Goal: Task Accomplishment & Management: Manage account settings

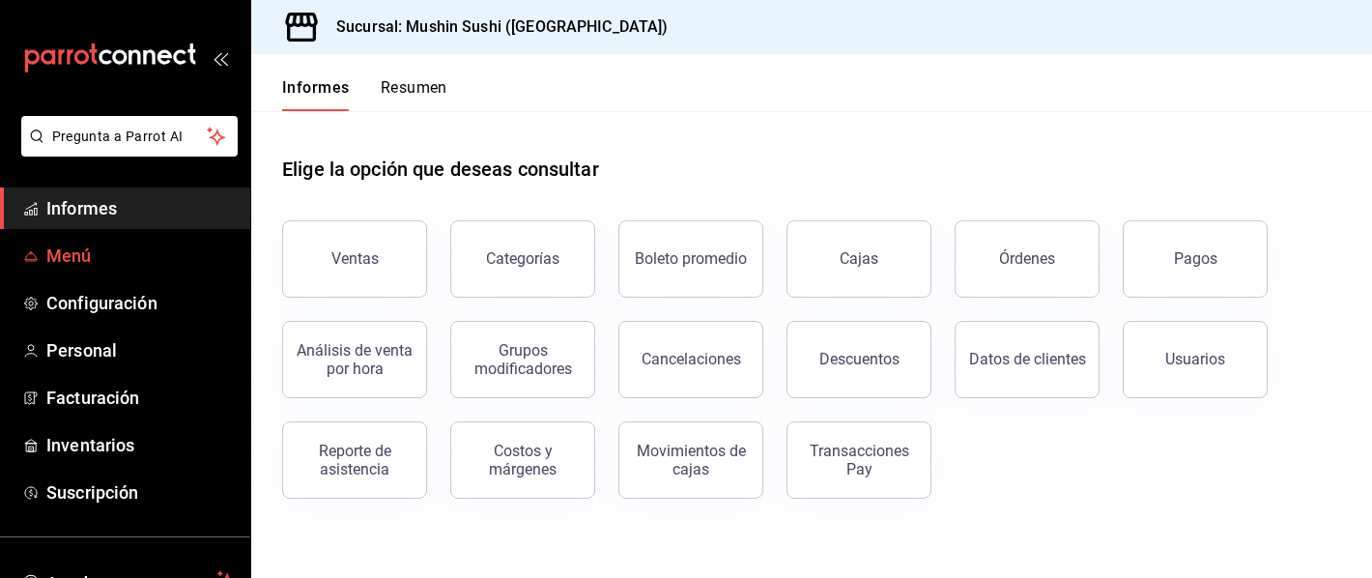
click at [217, 274] on link "Menú" at bounding box center [125, 256] width 250 height 42
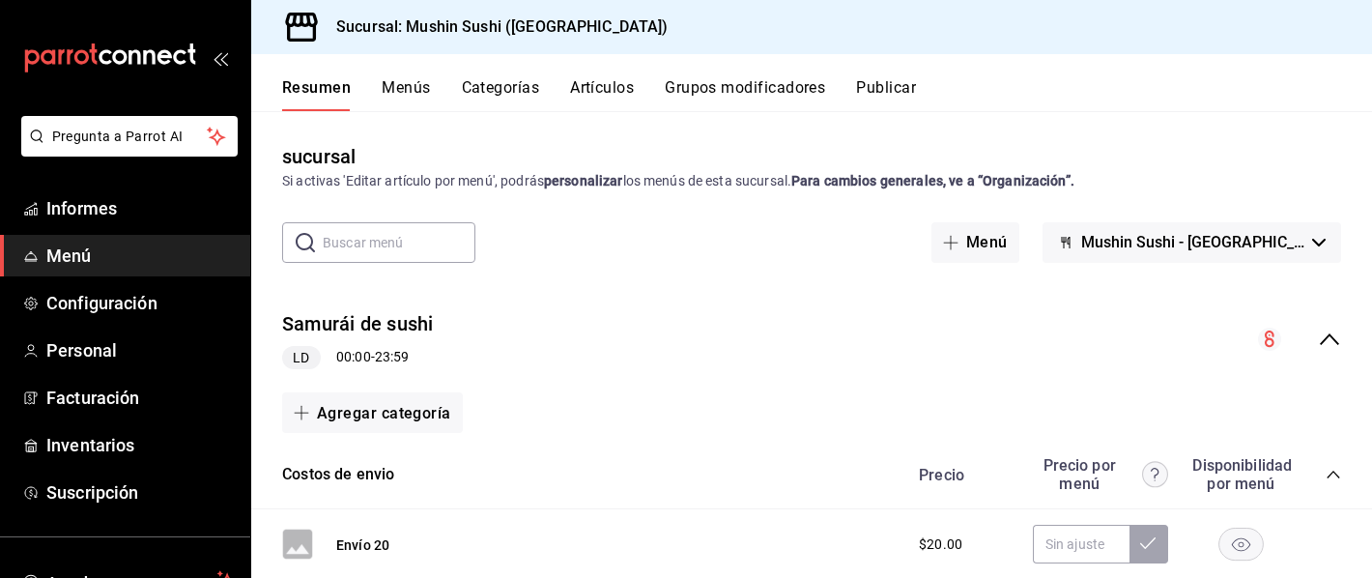
click at [425, 91] on font "Menús" at bounding box center [406, 87] width 48 height 18
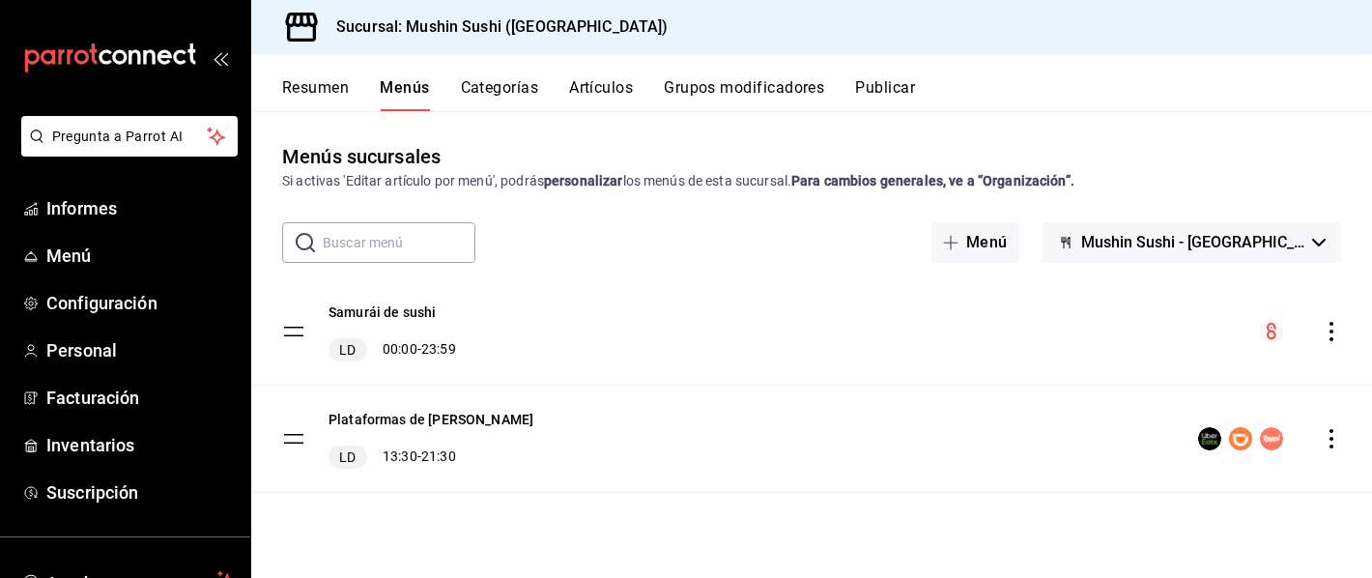
click at [726, 460] on div "Plataformas de sushi Mushin LD 13:30 - 21:30" at bounding box center [811, 438] width 1121 height 106
click at [1337, 440] on icon "comportamiento" at bounding box center [1331, 438] width 19 height 19
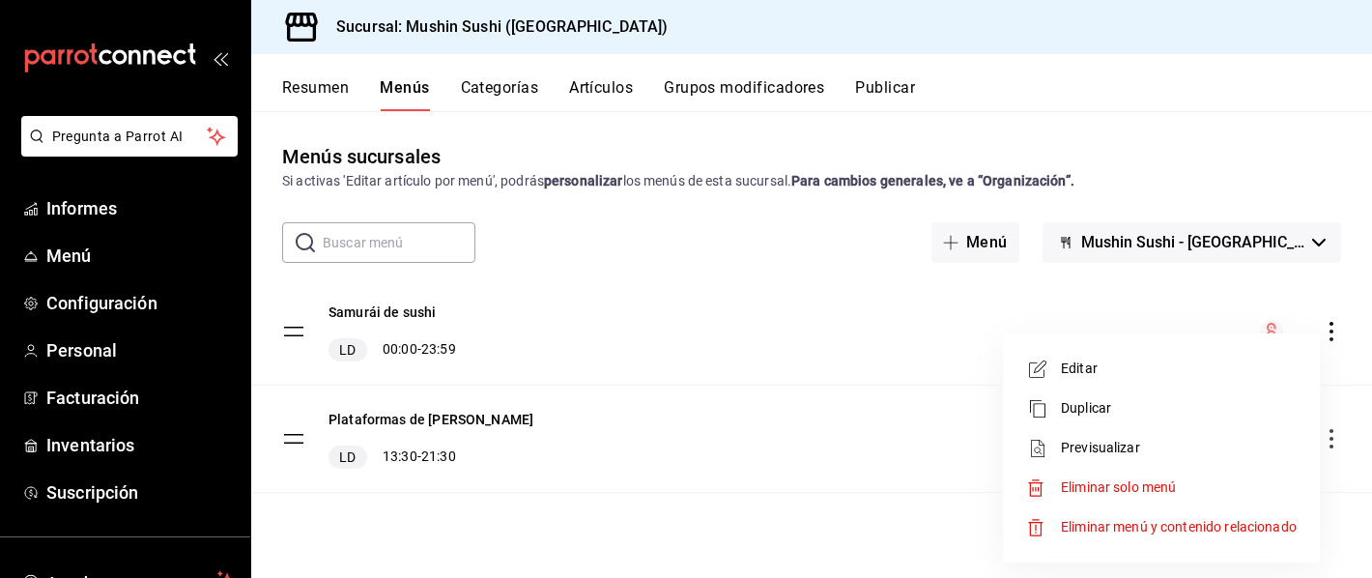
click at [1164, 384] on li "Editar" at bounding box center [1160, 369] width 301 height 40
